Goal: Task Accomplishment & Management: Complete application form

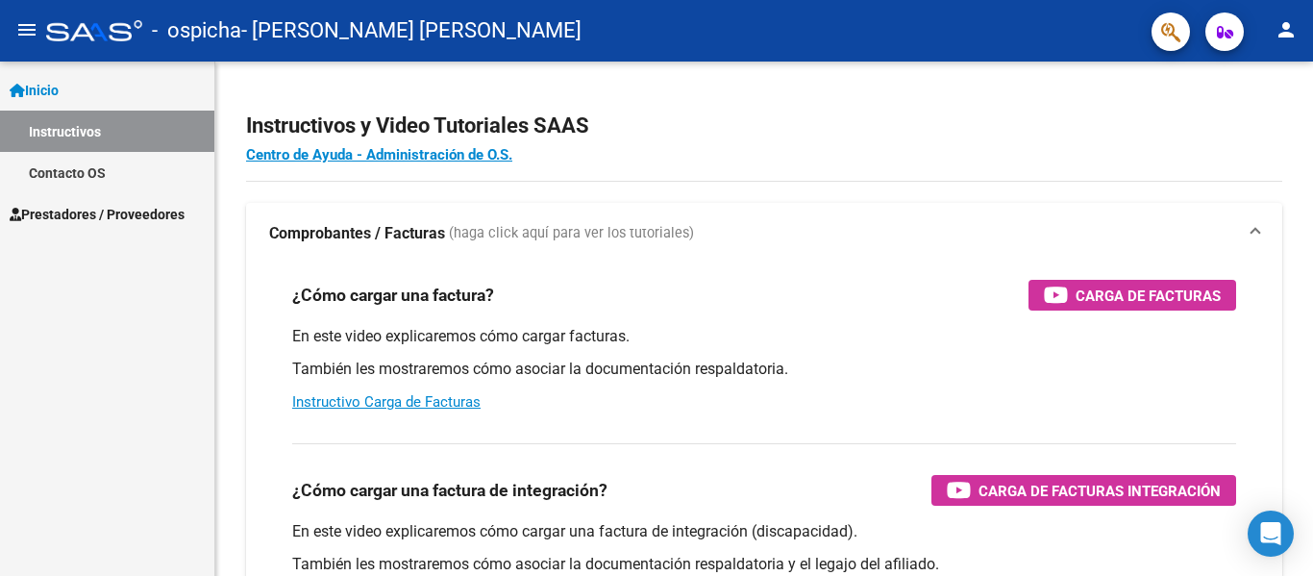
click at [80, 213] on span "Prestadores / Proveedores" at bounding box center [97, 214] width 175 height 21
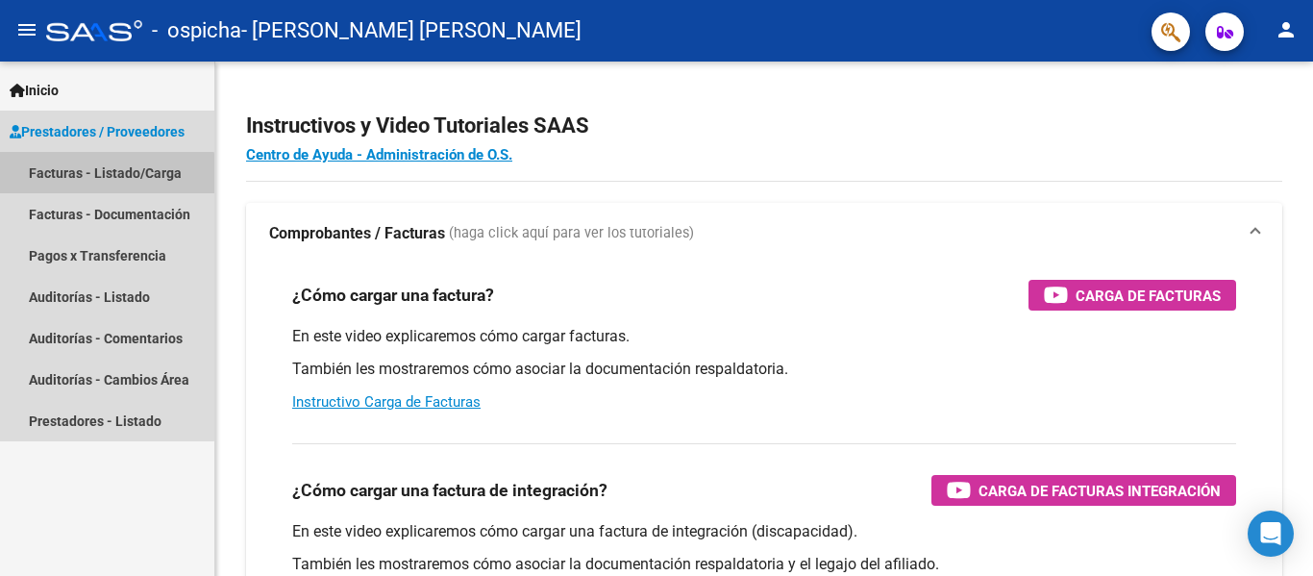
click at [102, 183] on link "Facturas - Listado/Carga" at bounding box center [107, 172] width 214 height 41
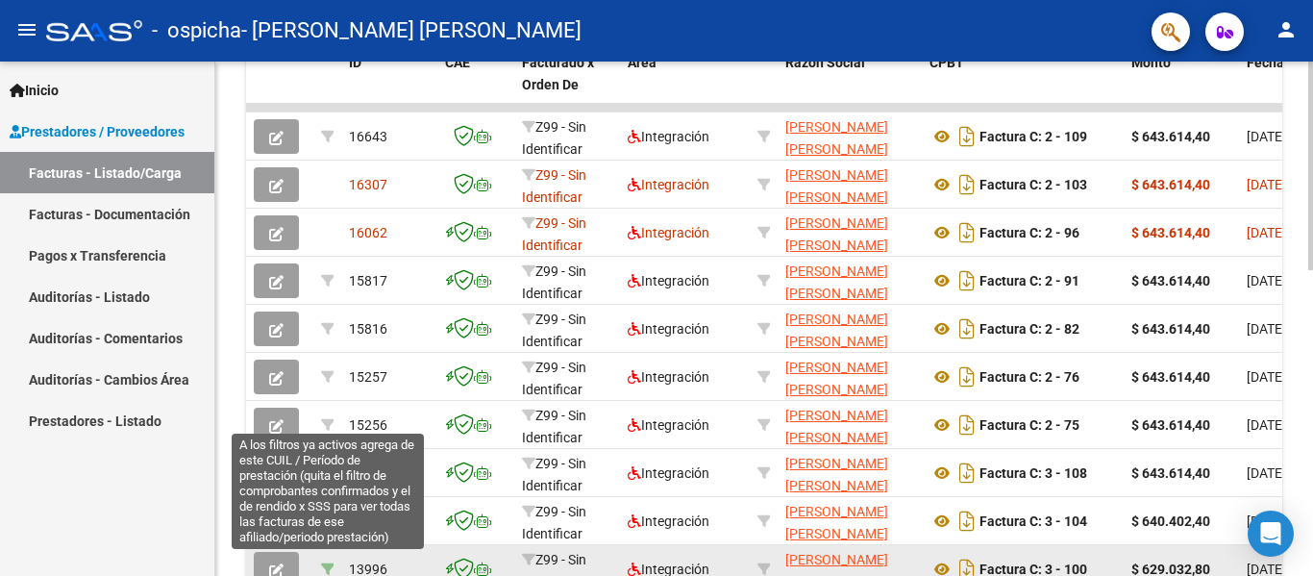
scroll to position [561, 0]
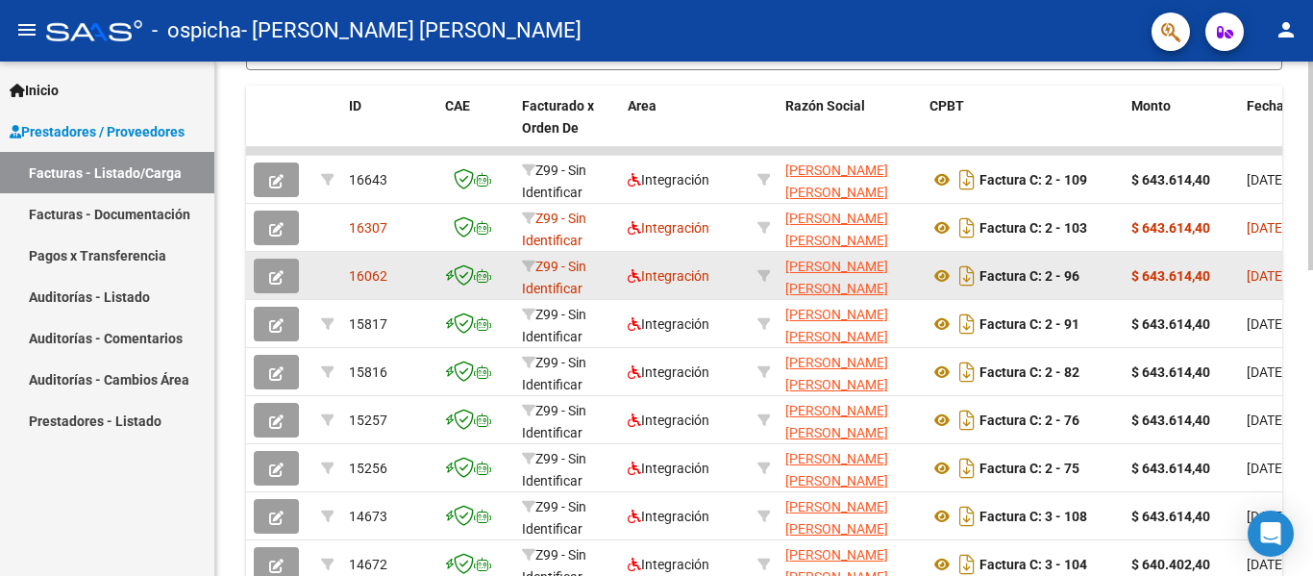
click at [265, 266] on button "button" at bounding box center [276, 276] width 45 height 35
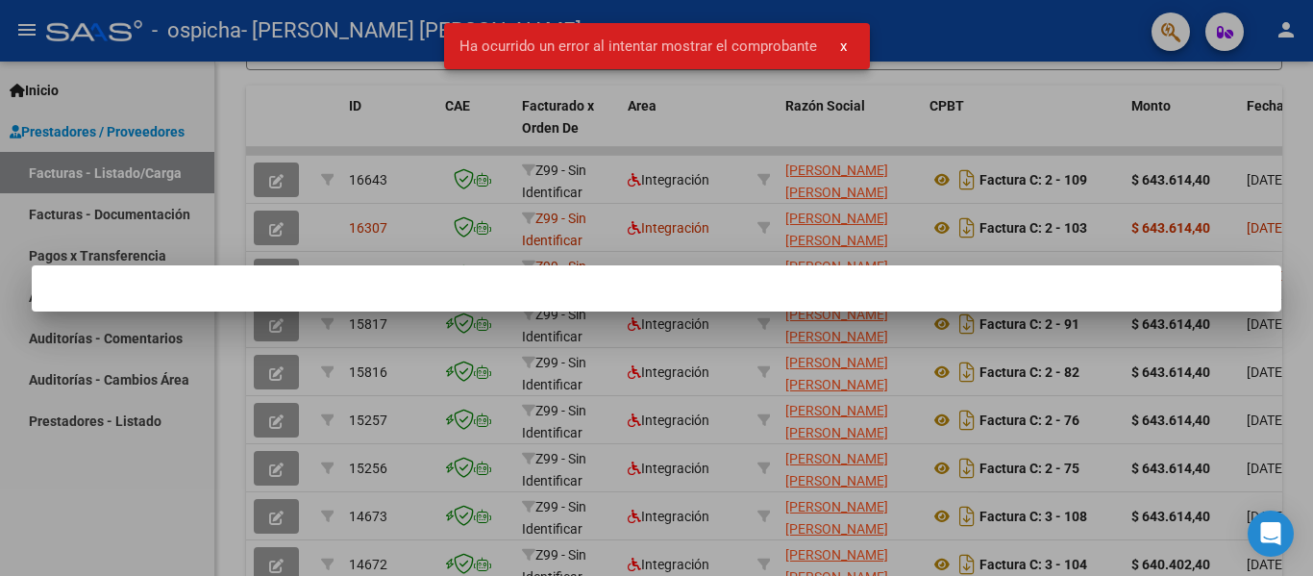
click at [257, 180] on div at bounding box center [656, 288] width 1313 height 576
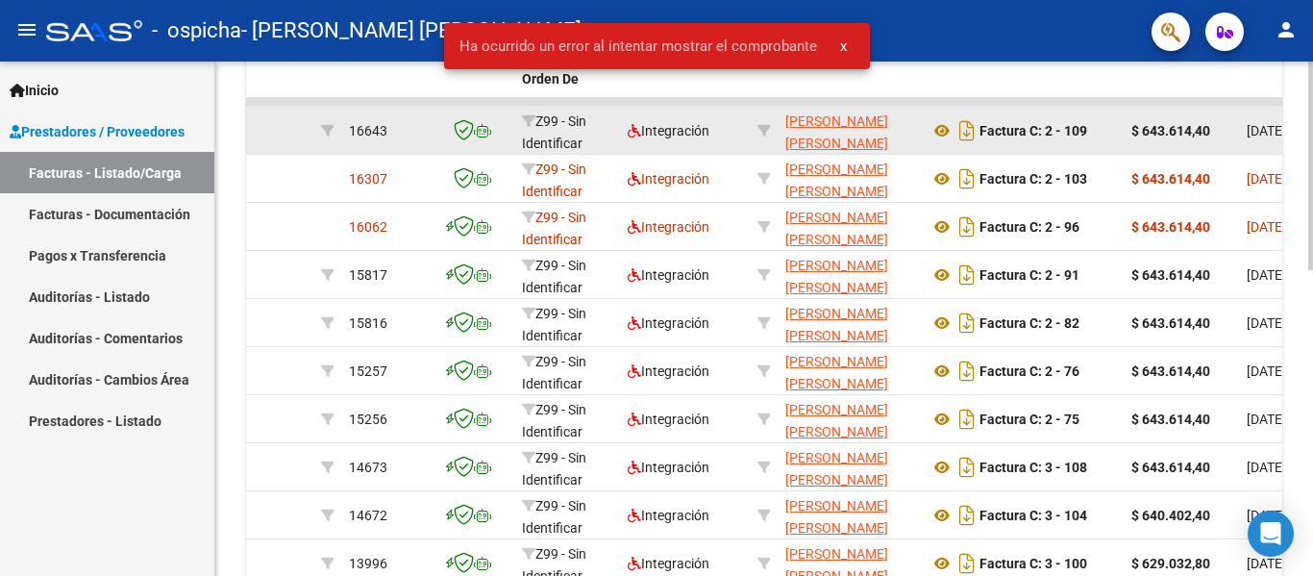
click at [277, 154] on datatable-body-cell at bounding box center [279, 130] width 67 height 47
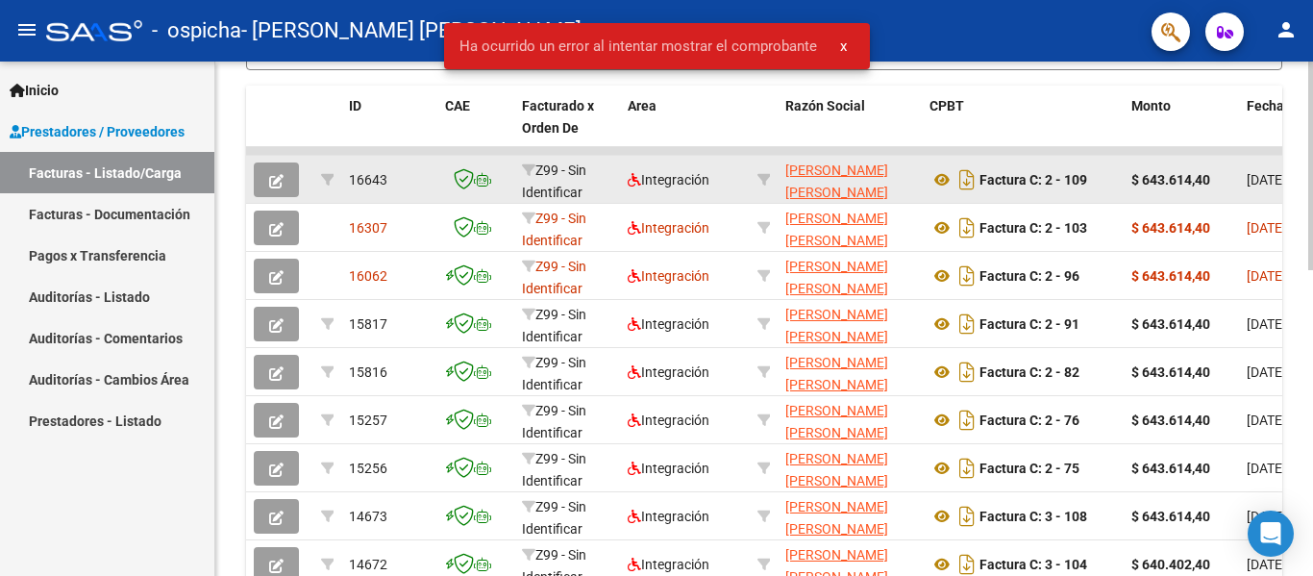
click at [277, 178] on icon "button" at bounding box center [276, 181] width 14 height 14
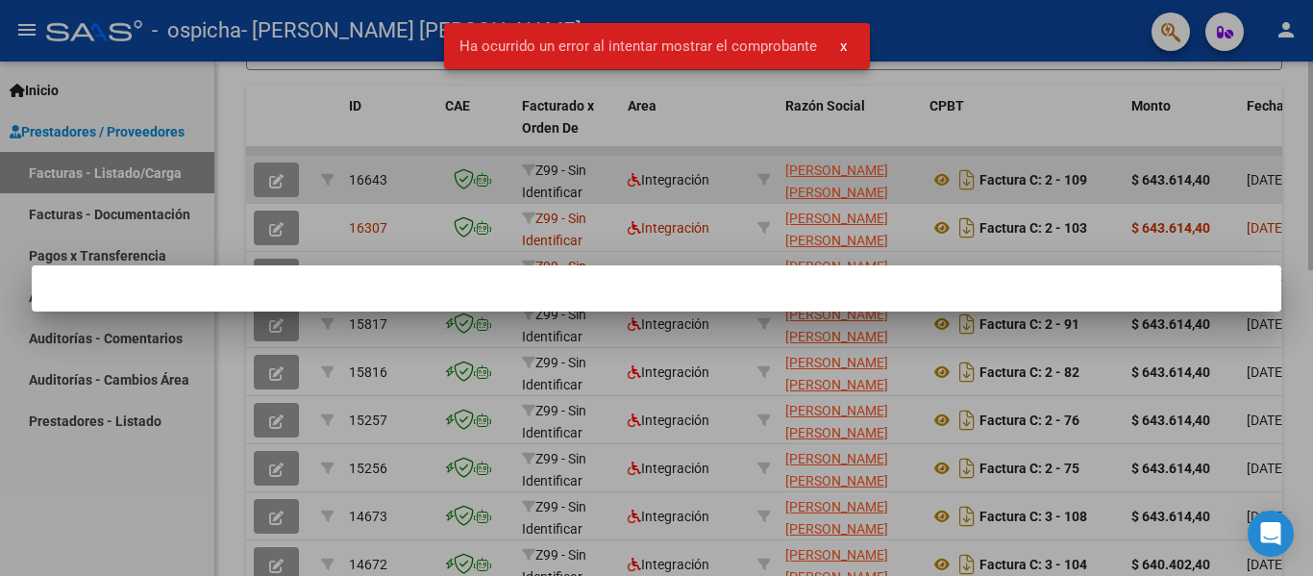
click at [309, 121] on div at bounding box center [656, 288] width 1313 height 576
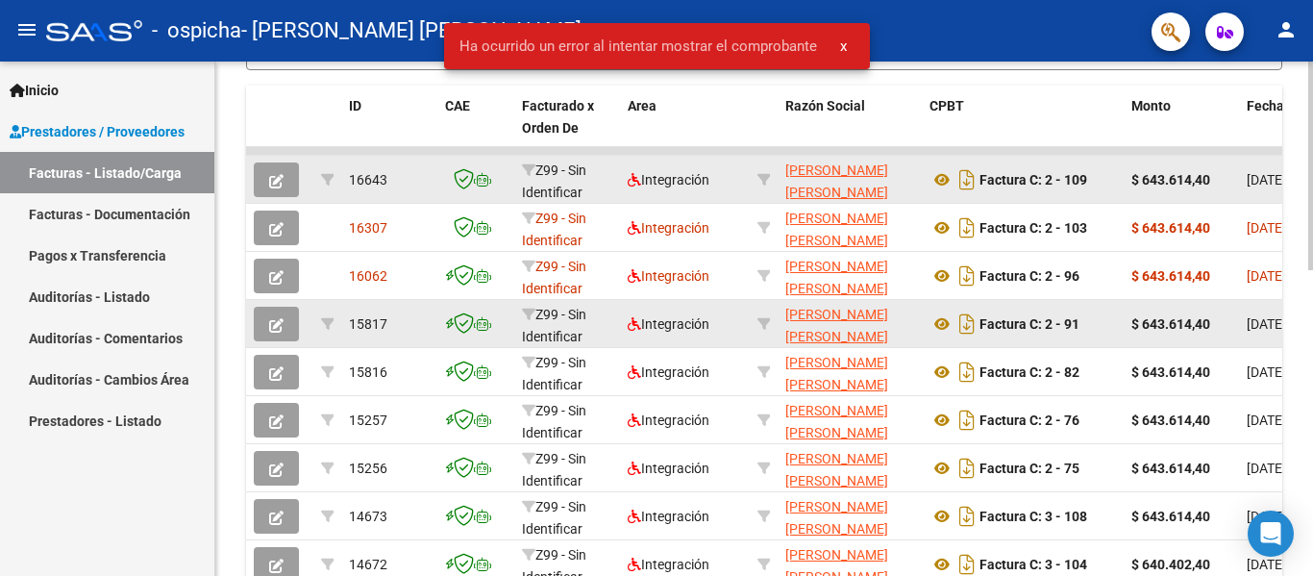
scroll to position [657, 0]
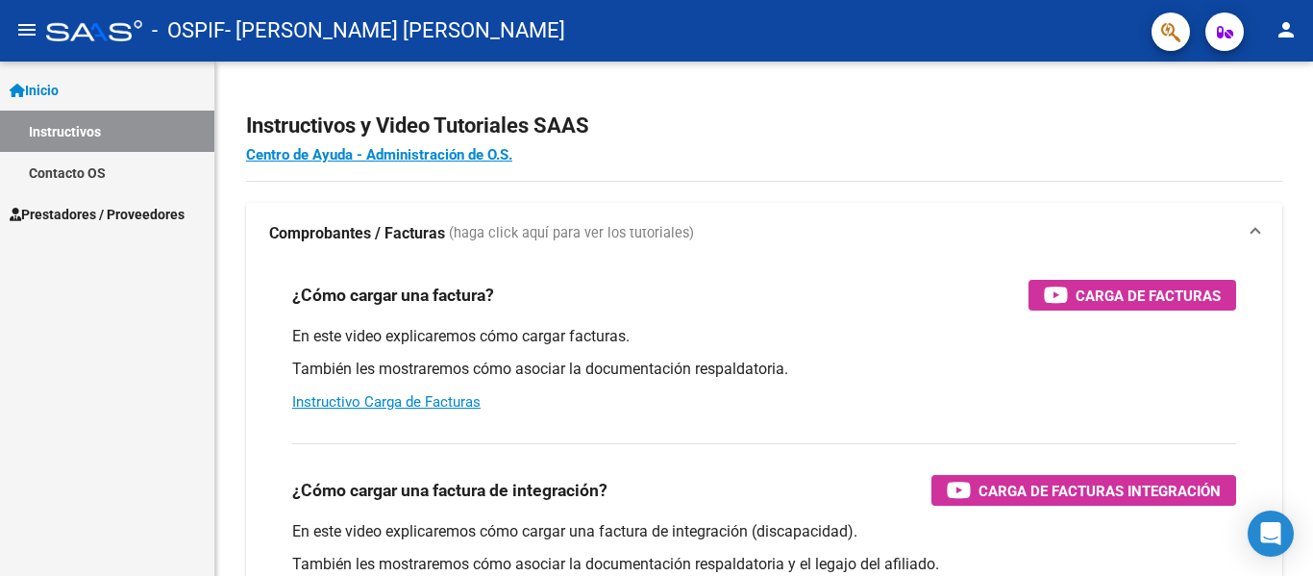
click at [82, 201] on link "Prestadores / Proveedores" at bounding box center [107, 213] width 214 height 41
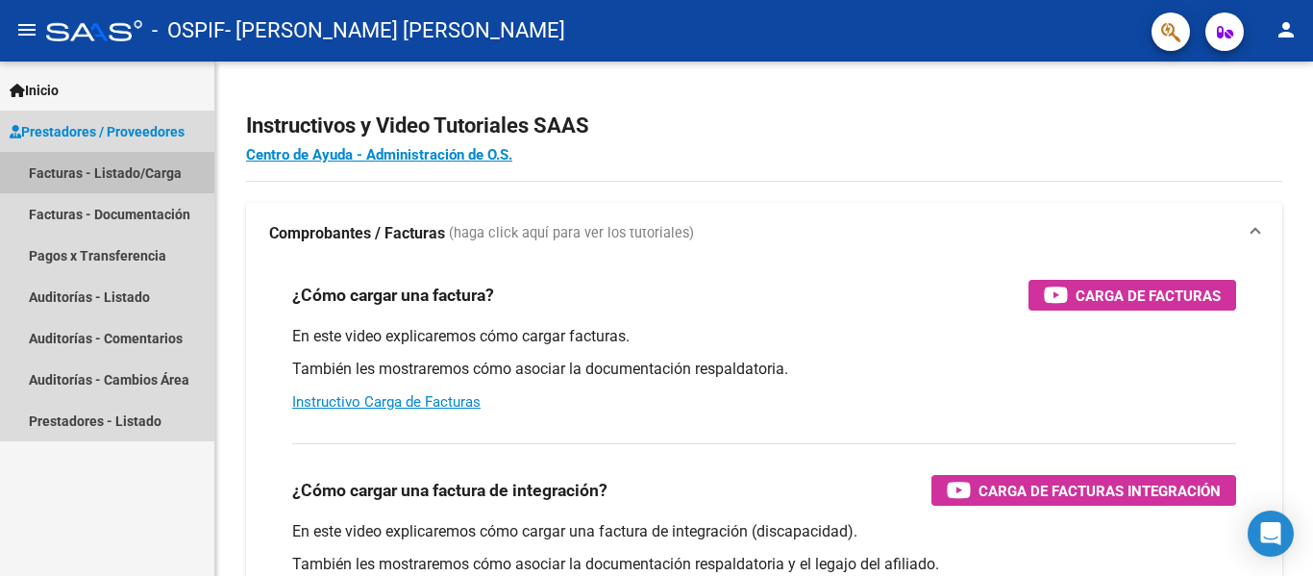
click at [93, 158] on link "Facturas - Listado/Carga" at bounding box center [107, 172] width 214 height 41
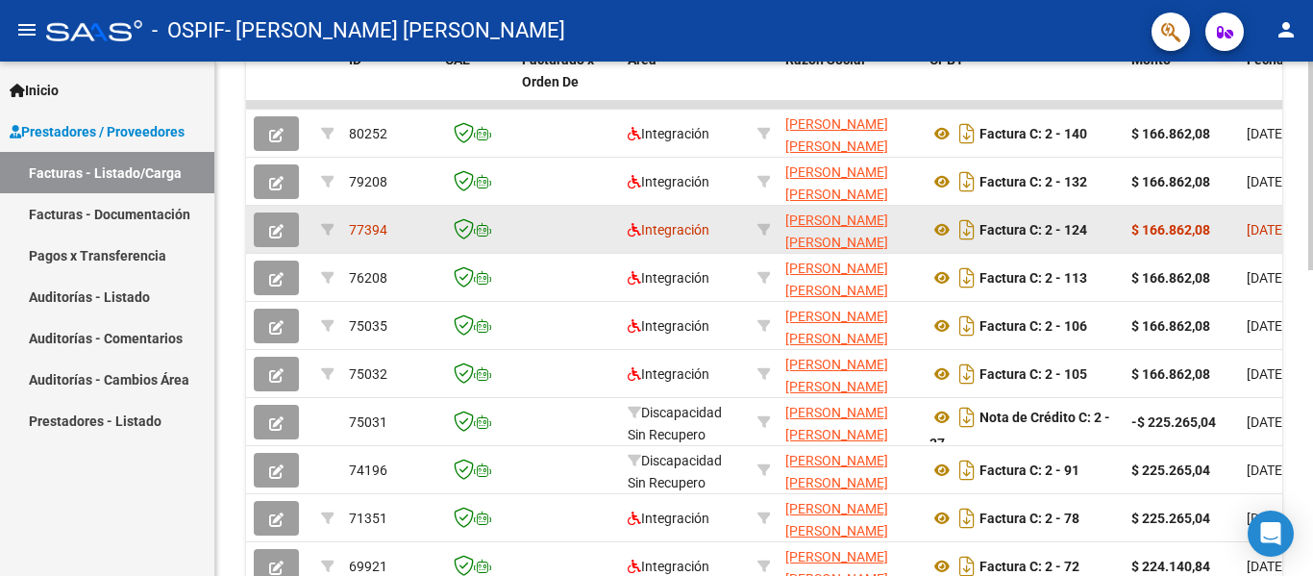
scroll to position [632, 0]
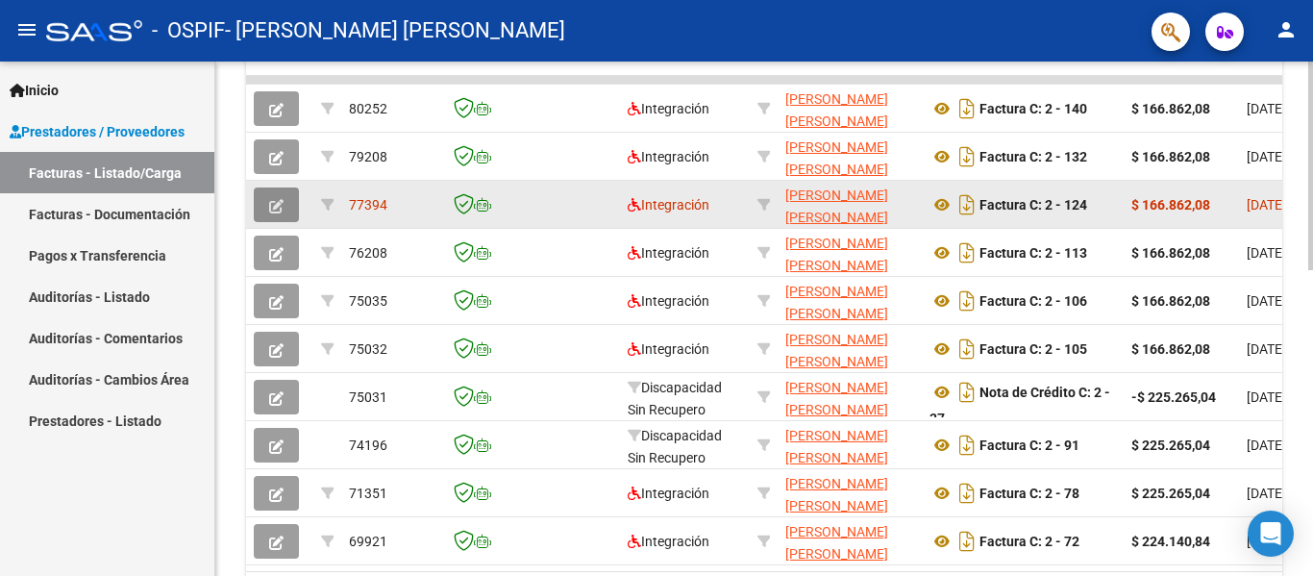
click at [270, 202] on icon "button" at bounding box center [276, 206] width 14 height 14
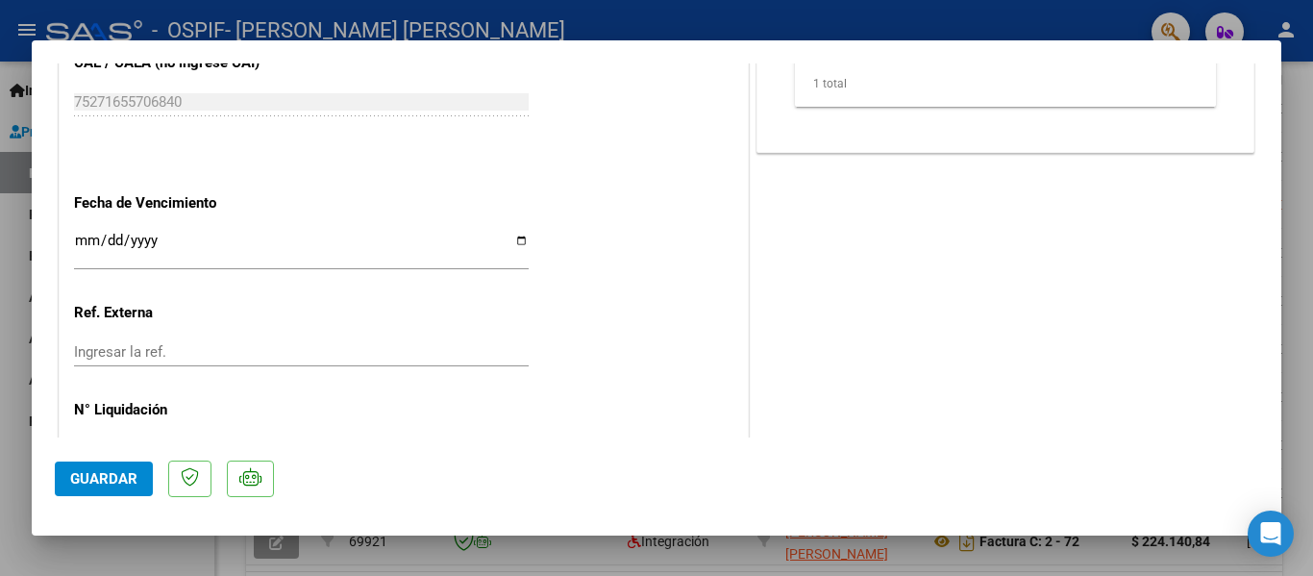
scroll to position [1275, 0]
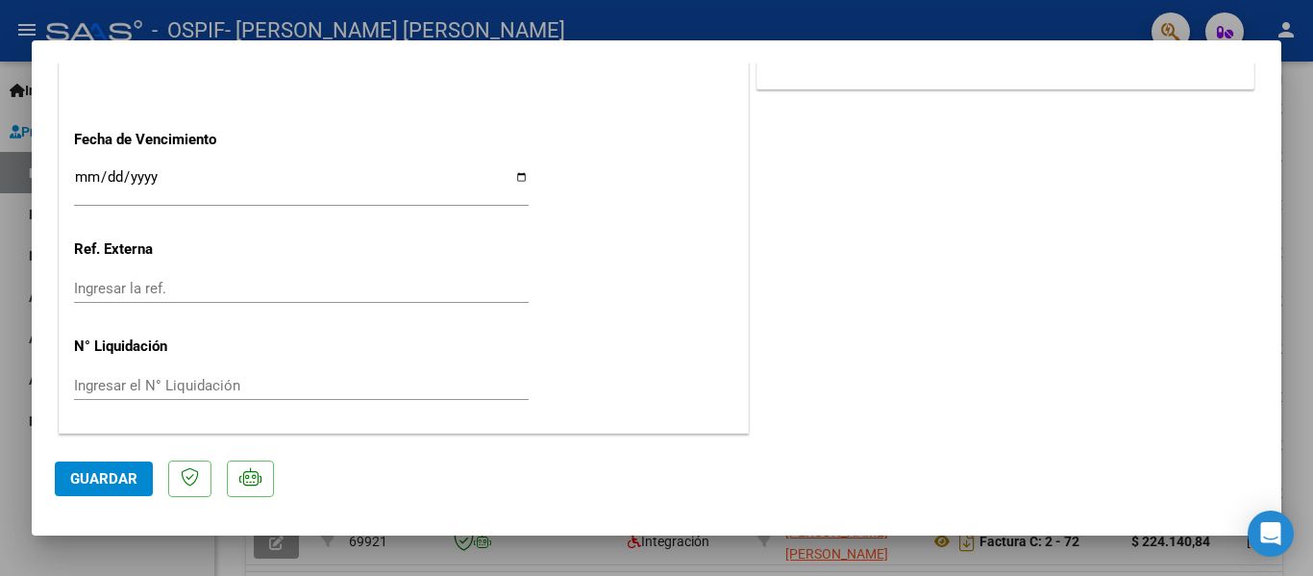
click at [171, 556] on div at bounding box center [656, 288] width 1313 height 576
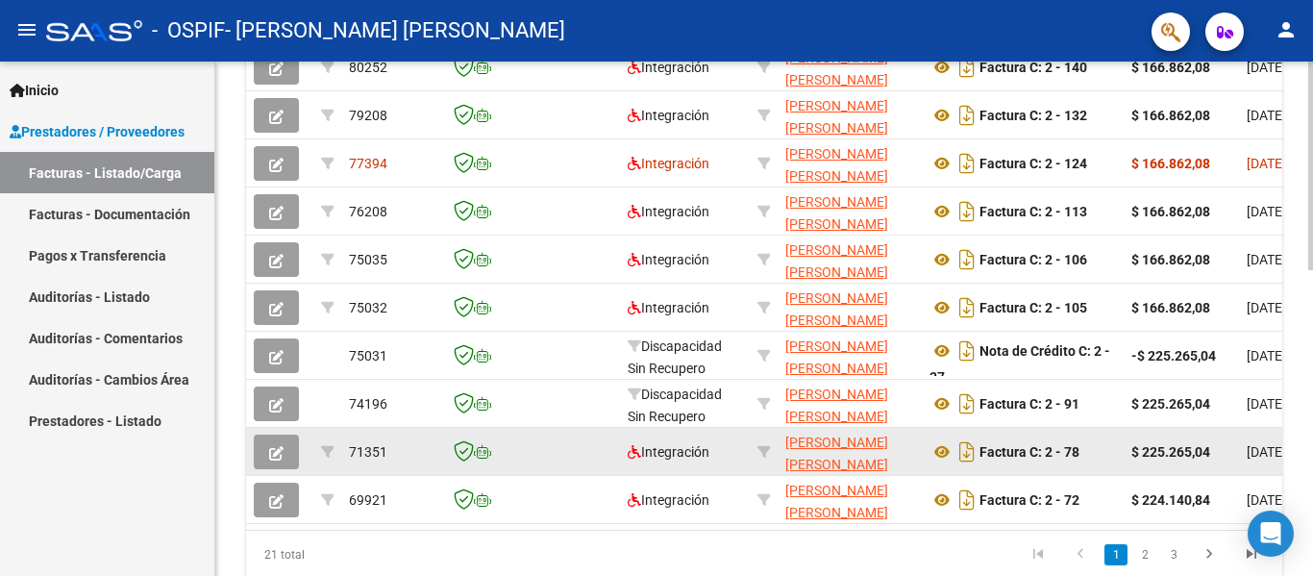
scroll to position [561, 0]
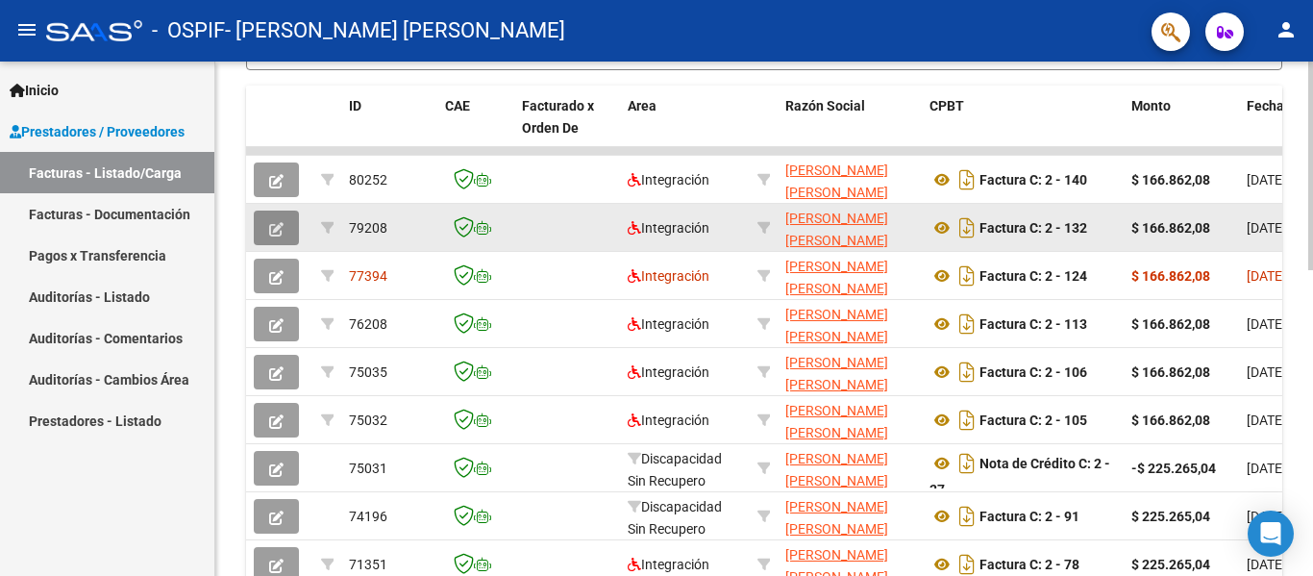
click at [275, 225] on icon "button" at bounding box center [276, 229] width 14 height 14
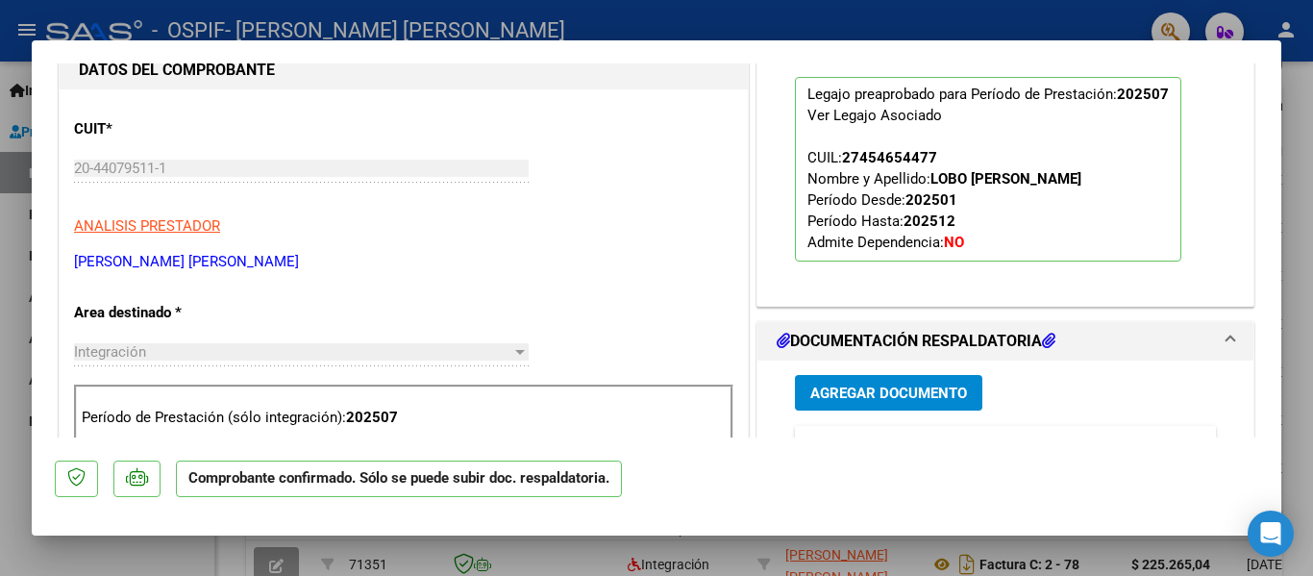
scroll to position [288, 0]
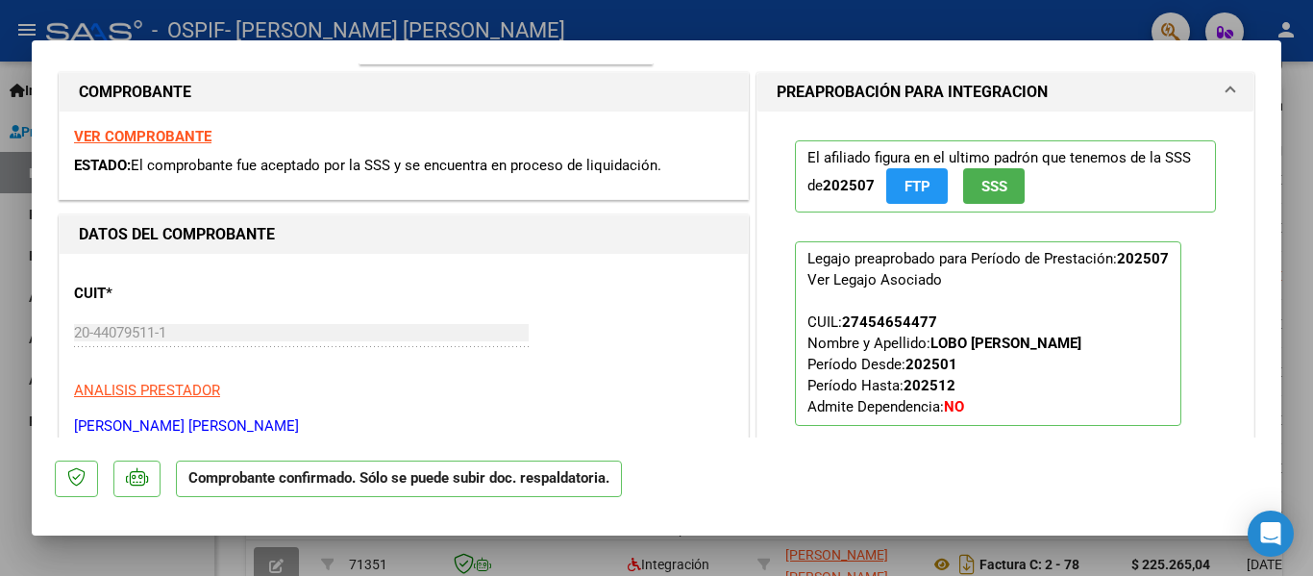
click at [12, 334] on div at bounding box center [656, 288] width 1313 height 576
type input "$ 0,00"
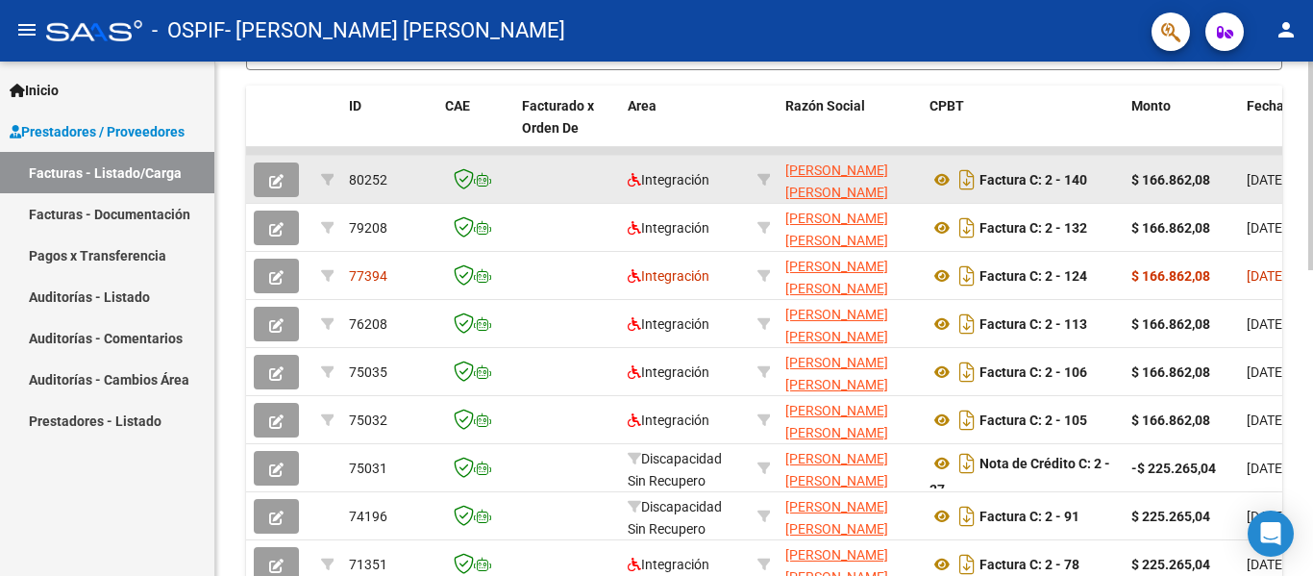
scroll to position [561, 0]
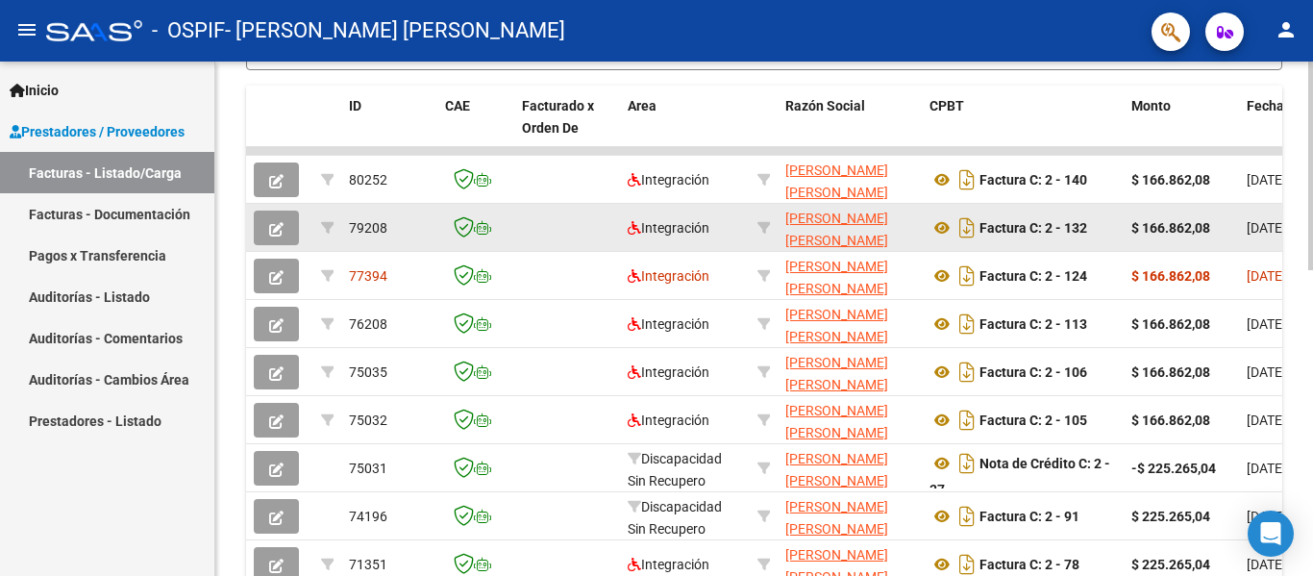
click at [284, 229] on button "button" at bounding box center [276, 227] width 45 height 35
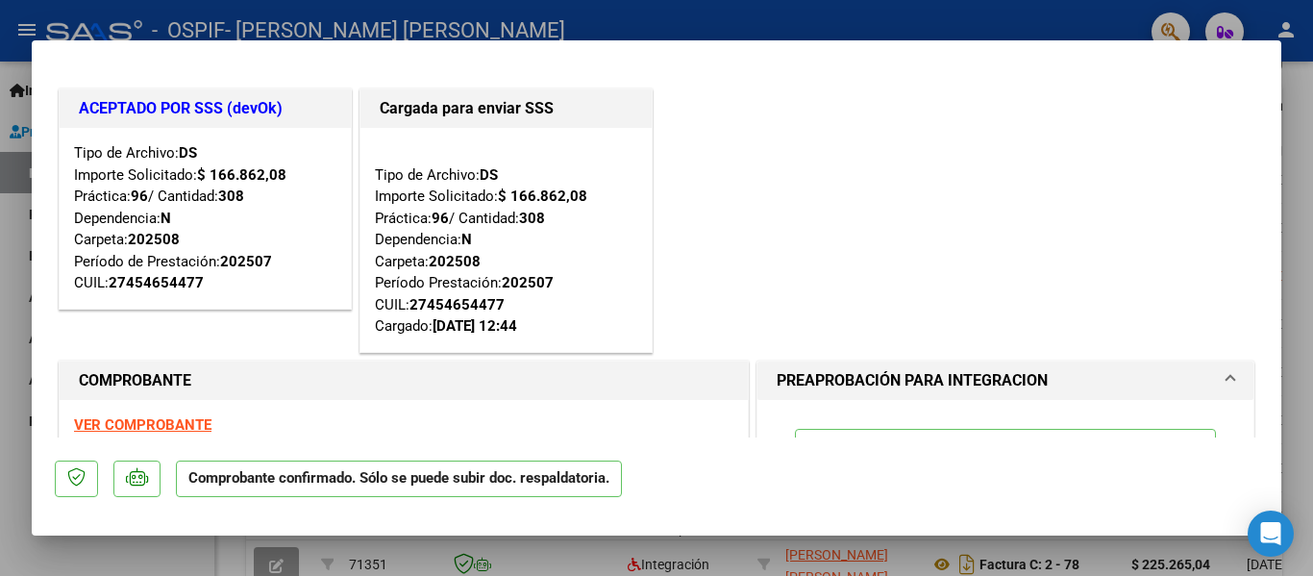
click at [19, 333] on div at bounding box center [656, 288] width 1313 height 576
type input "$ 0,00"
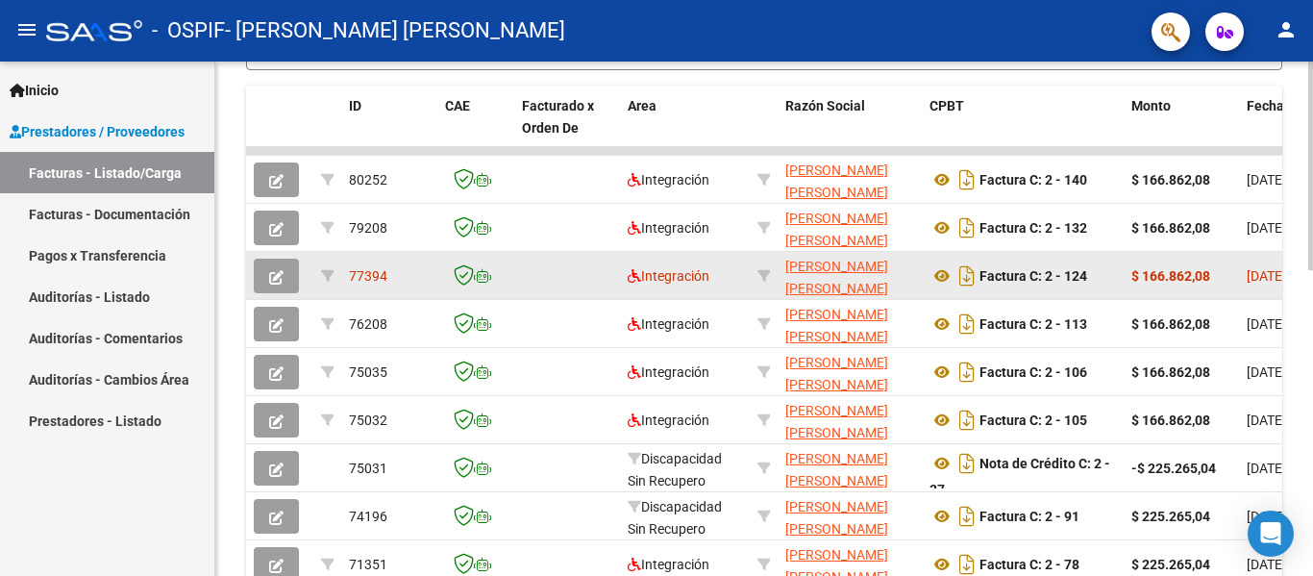
click at [279, 281] on icon "button" at bounding box center [276, 277] width 14 height 14
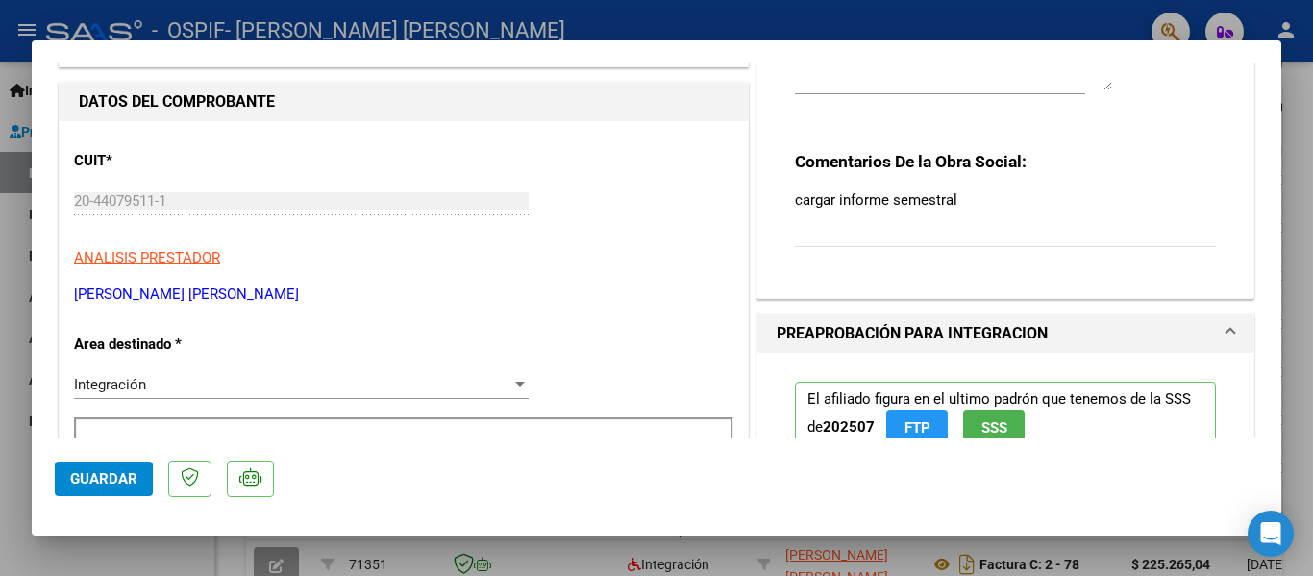
scroll to position [0, 0]
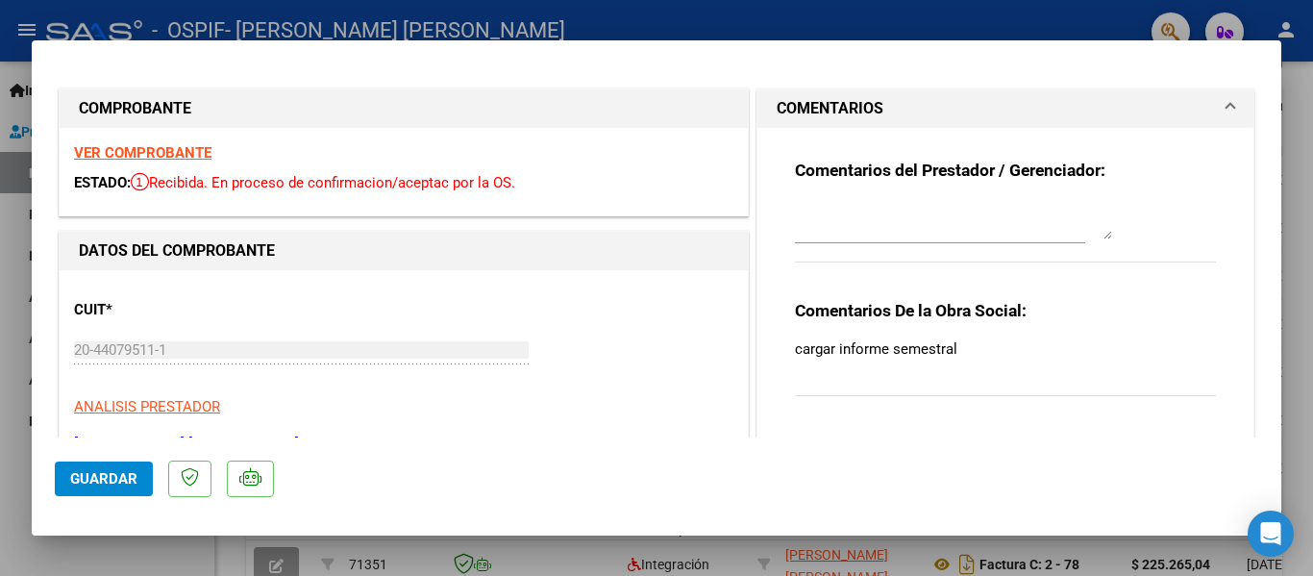
click at [25, 287] on div at bounding box center [656, 288] width 1313 height 576
type input "$ 0,00"
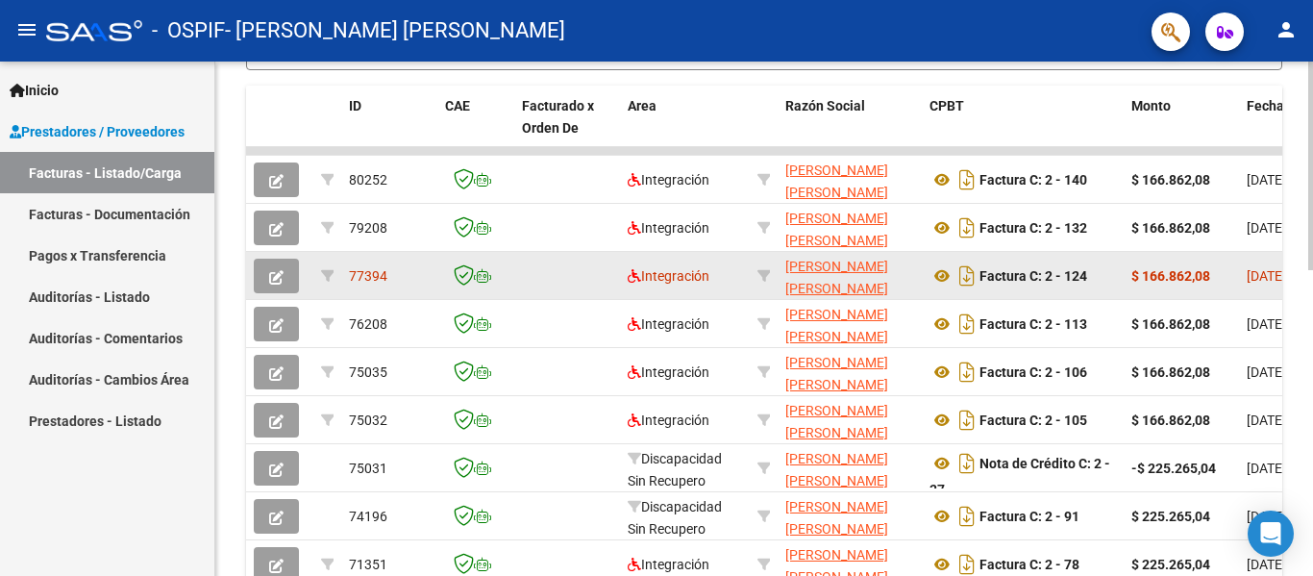
scroll to position [561, 0]
